Goal: Task Accomplishment & Management: Complete application form

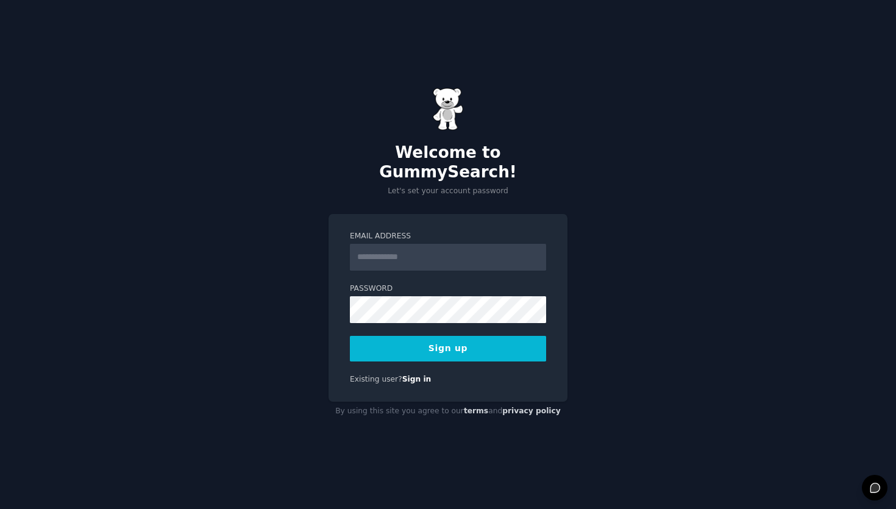
click at [451, 246] on input "Email Address" at bounding box center [448, 257] width 196 height 27
click at [434, 244] on input "Email Address" at bounding box center [448, 257] width 196 height 27
type input "**********"
click at [448, 215] on div "**********" at bounding box center [448, 308] width 239 height 188
click at [410, 342] on button "Sign up" at bounding box center [448, 349] width 196 height 26
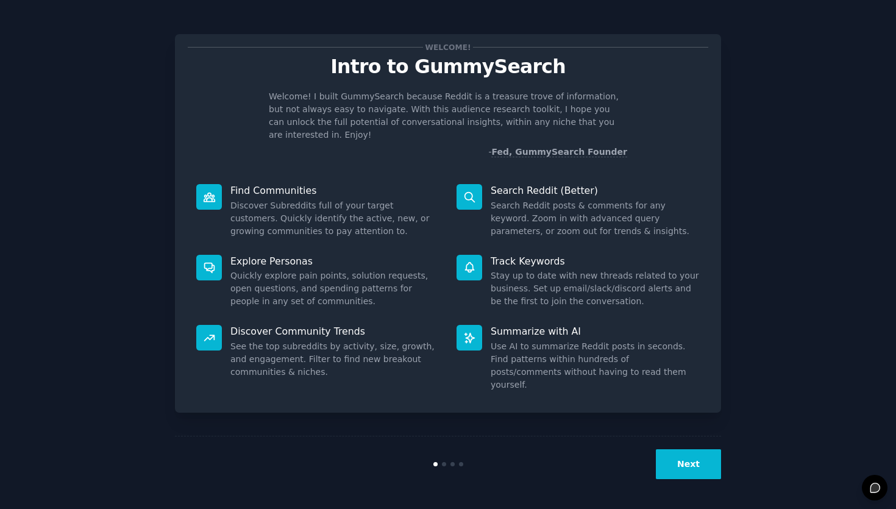
click at [690, 463] on button "Next" at bounding box center [688, 464] width 65 height 30
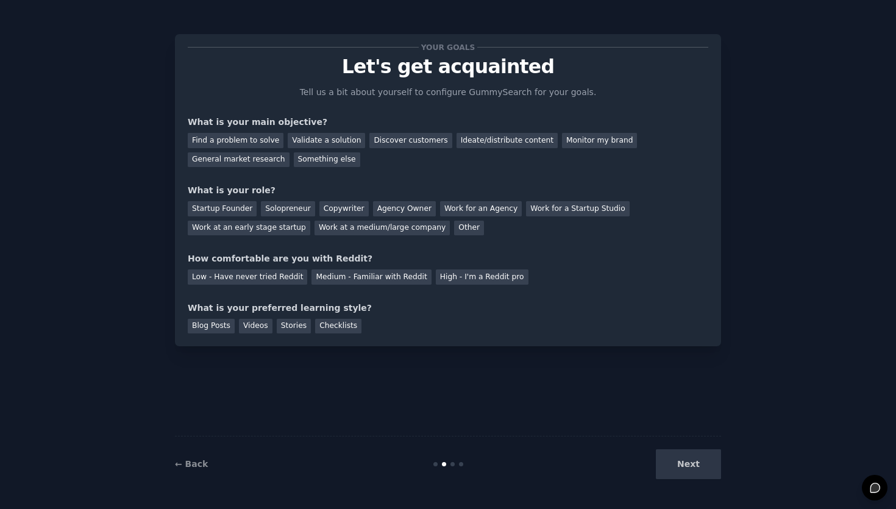
click at [690, 464] on div "Next" at bounding box center [630, 464] width 182 height 30
click at [244, 207] on div "Startup Founder" at bounding box center [222, 208] width 69 height 15
click at [413, 211] on div "Agency Owner" at bounding box center [404, 208] width 63 height 15
click at [373, 143] on div "Discover customers" at bounding box center [410, 140] width 82 height 15
click at [344, 275] on div "Medium - Familiar with Reddit" at bounding box center [370, 276] width 119 height 15
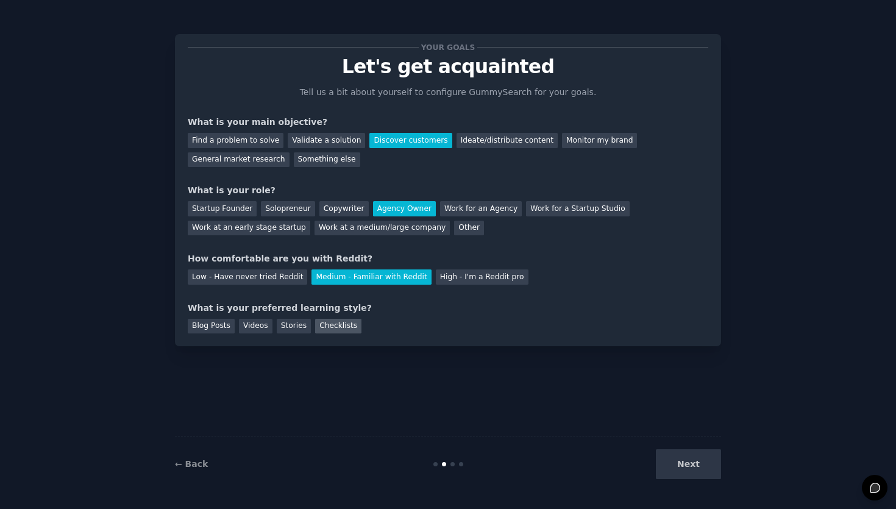
click at [317, 327] on div "Checklists" at bounding box center [338, 326] width 46 height 15
click at [672, 461] on button "Next" at bounding box center [688, 464] width 65 height 30
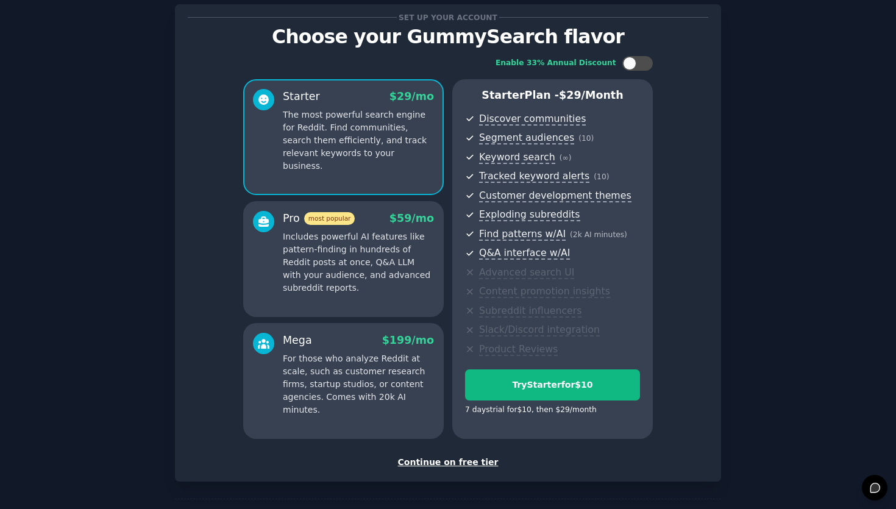
scroll to position [31, 0]
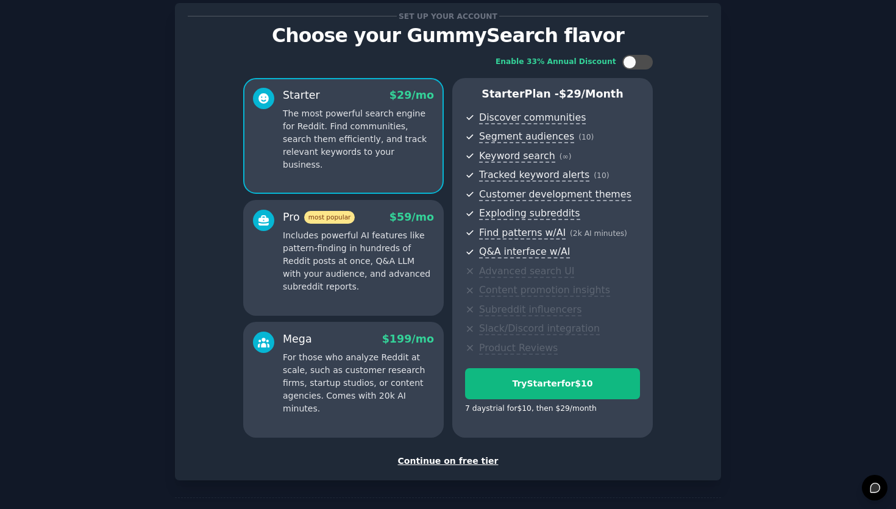
click at [478, 462] on div "Continue on free tier" at bounding box center [448, 461] width 520 height 13
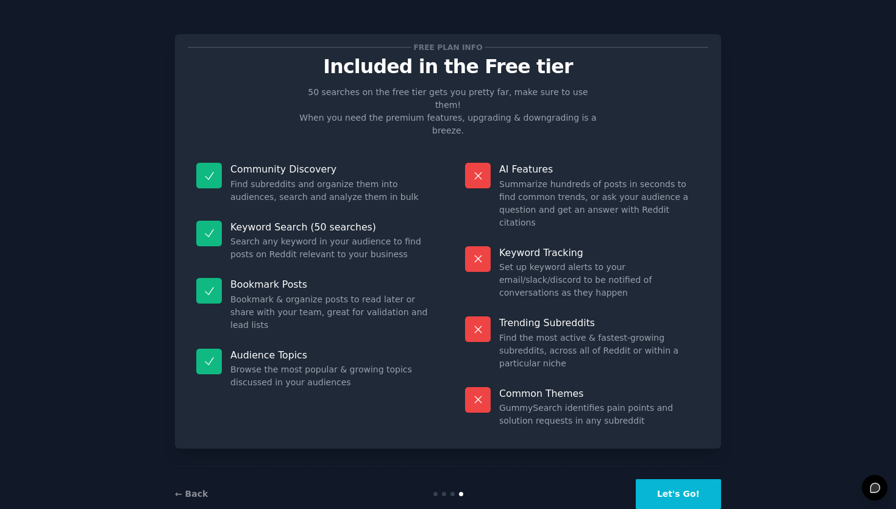
click at [666, 479] on button "Let's Go!" at bounding box center [678, 494] width 85 height 30
